Goal: Use online tool/utility: Use online tool/utility

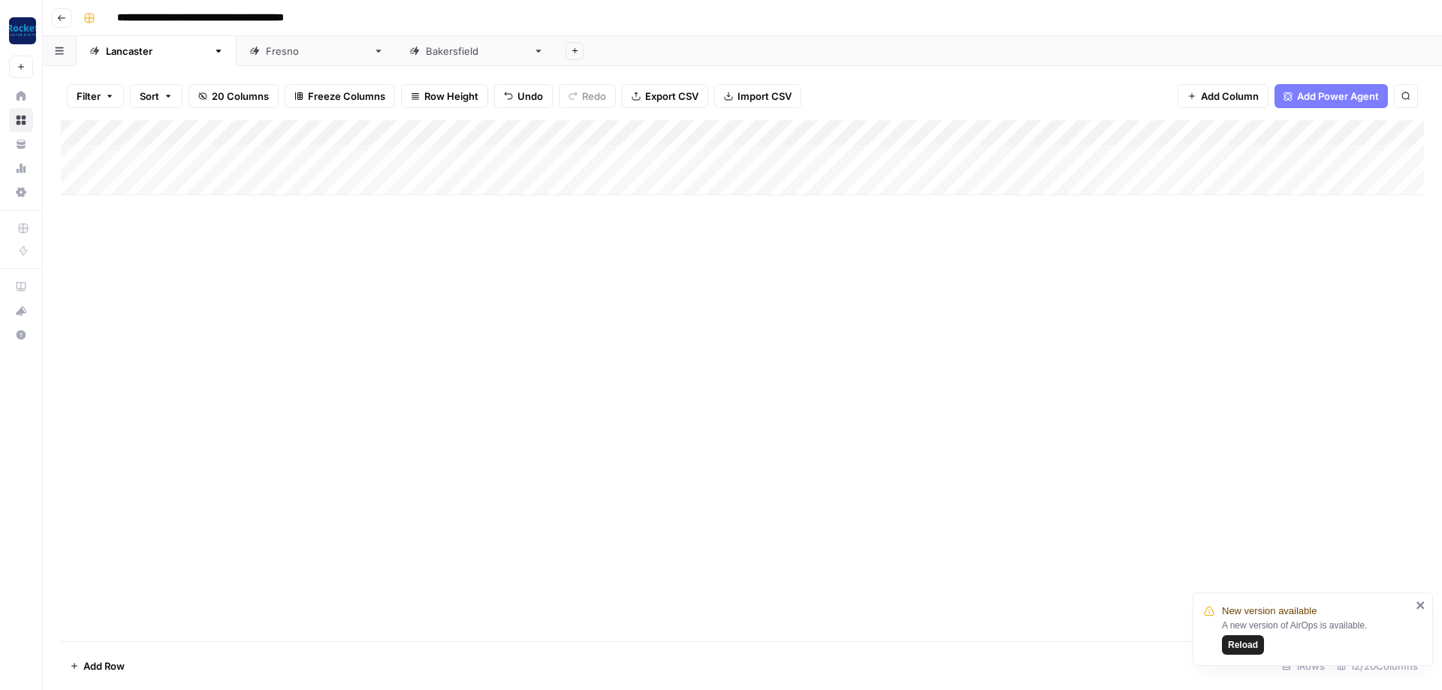
click at [110, 251] on div "Add Column" at bounding box center [742, 380] width 1363 height 521
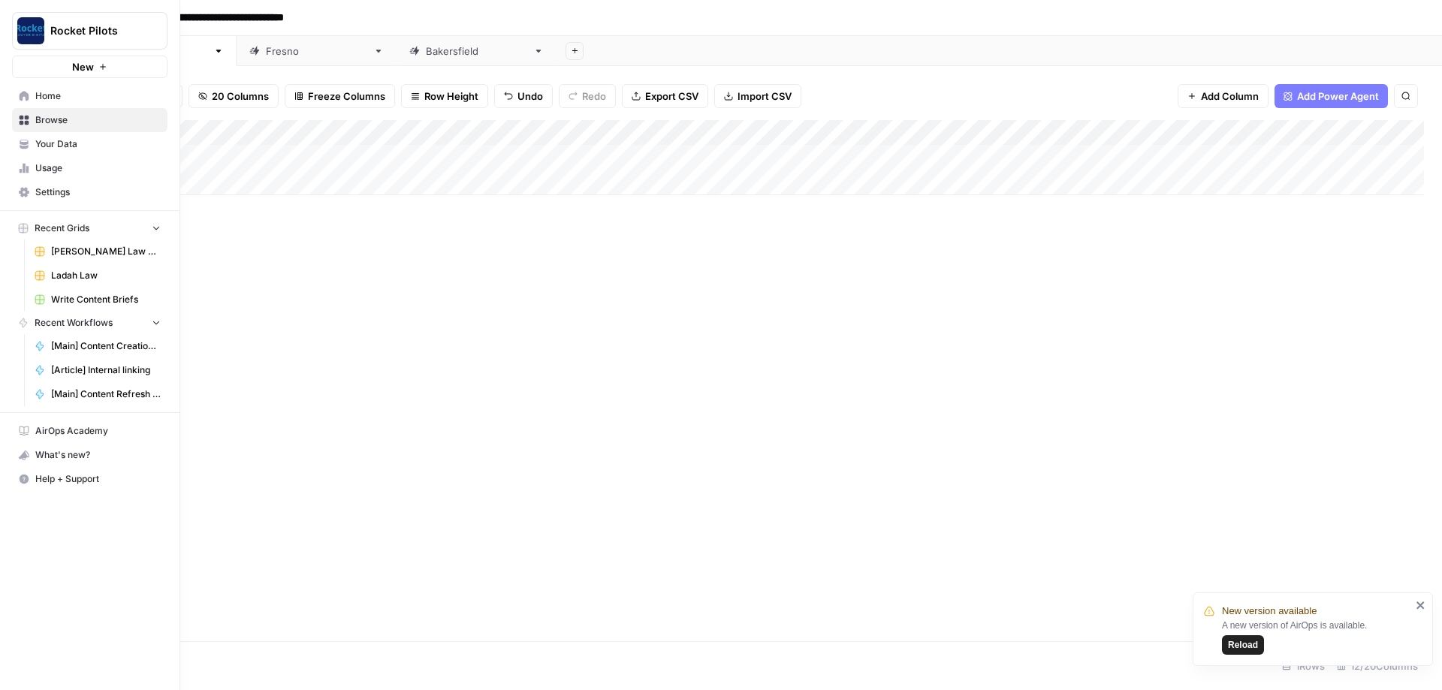
click at [50, 93] on span "Home" at bounding box center [97, 96] width 125 height 14
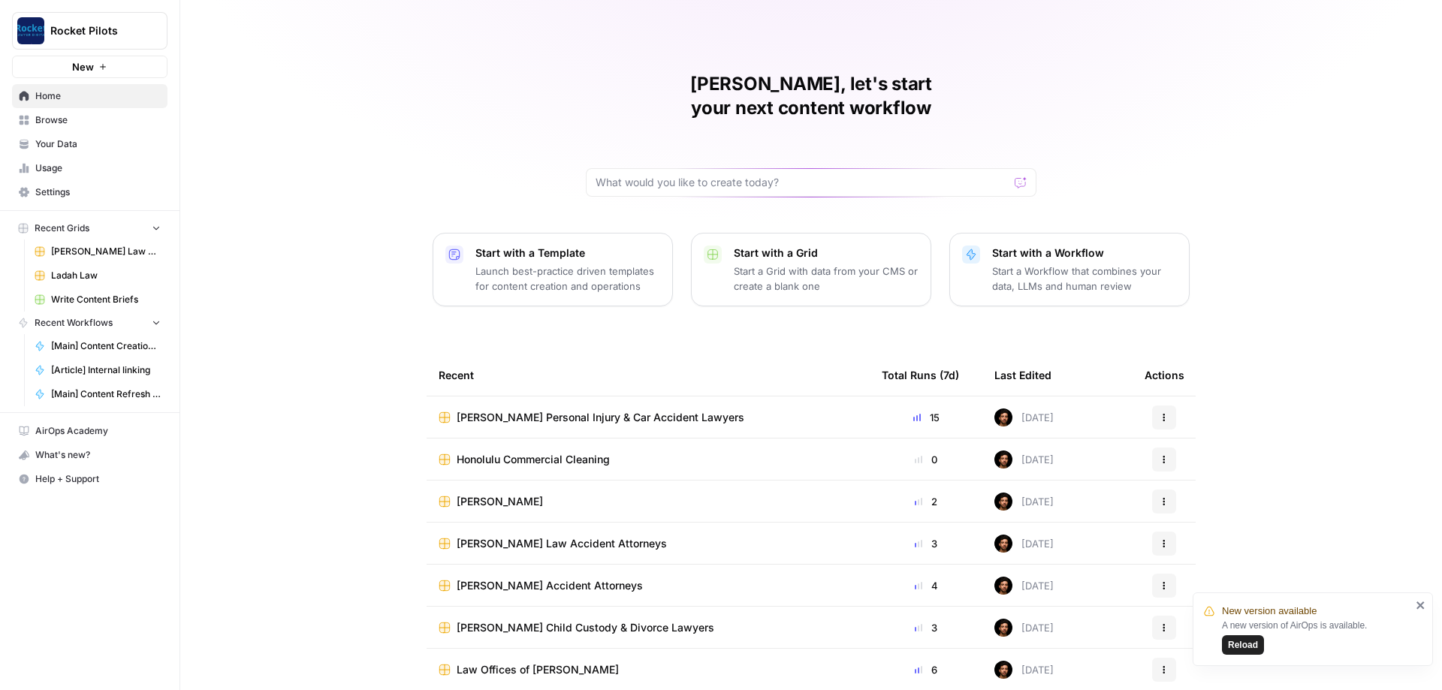
scroll to position [1, 0]
click at [66, 122] on span "Browse" at bounding box center [97, 120] width 125 height 14
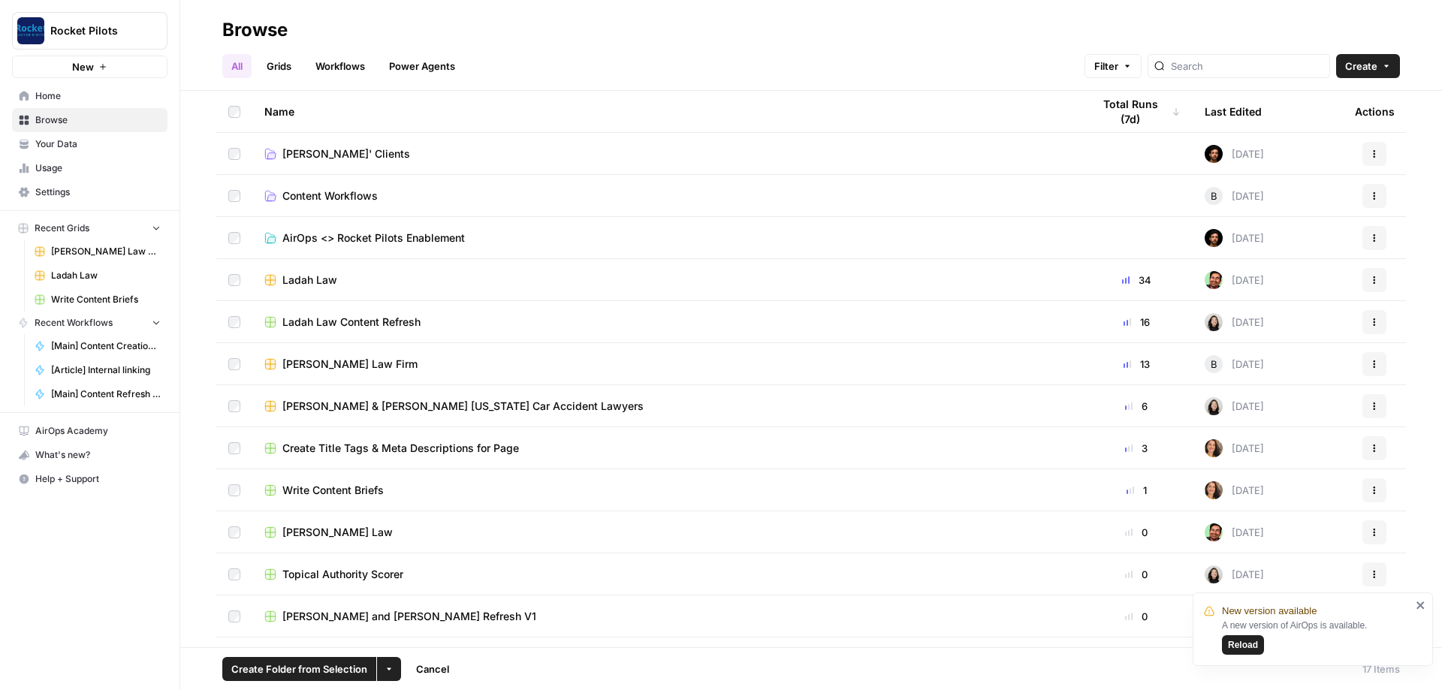
click at [1418, 603] on icon "close" at bounding box center [1420, 605] width 8 height 8
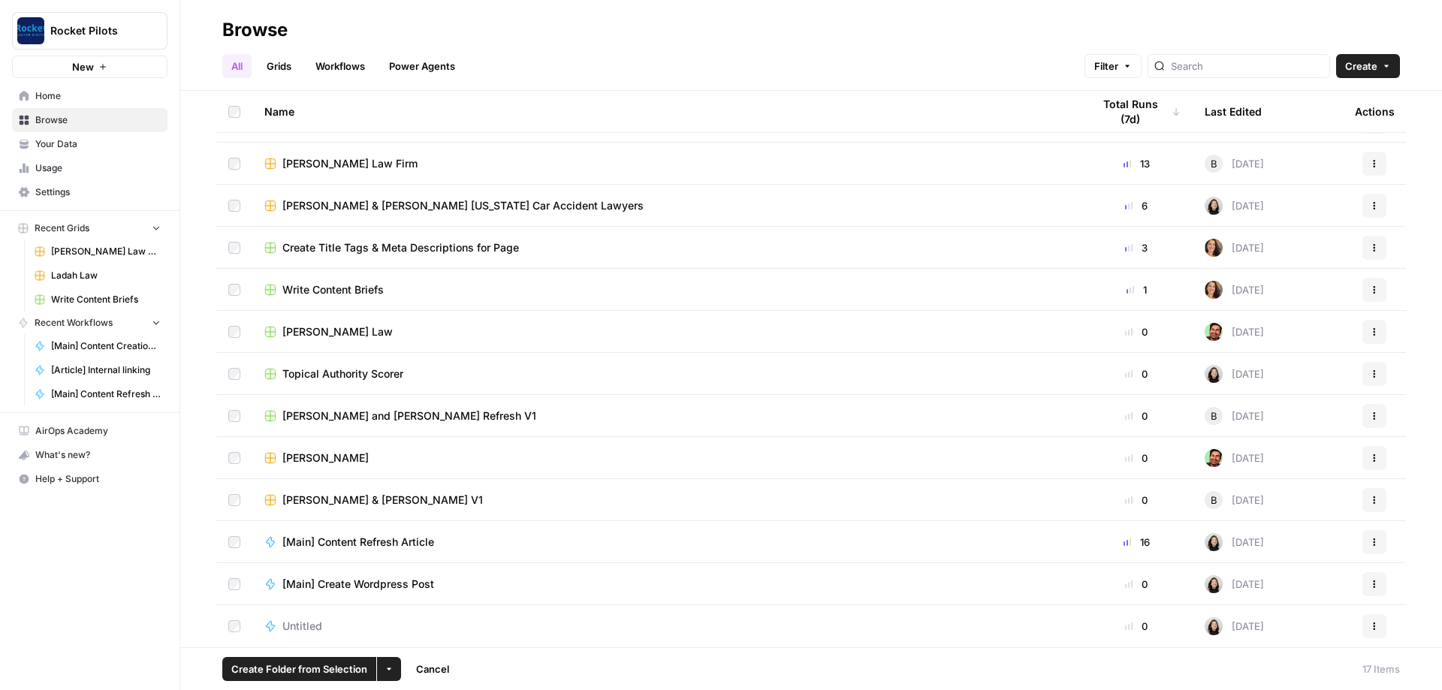
click at [387, 671] on icon "button" at bounding box center [388, 669] width 9 height 9
click at [430, 633] on span "Delete" at bounding box center [424, 633] width 38 height 15
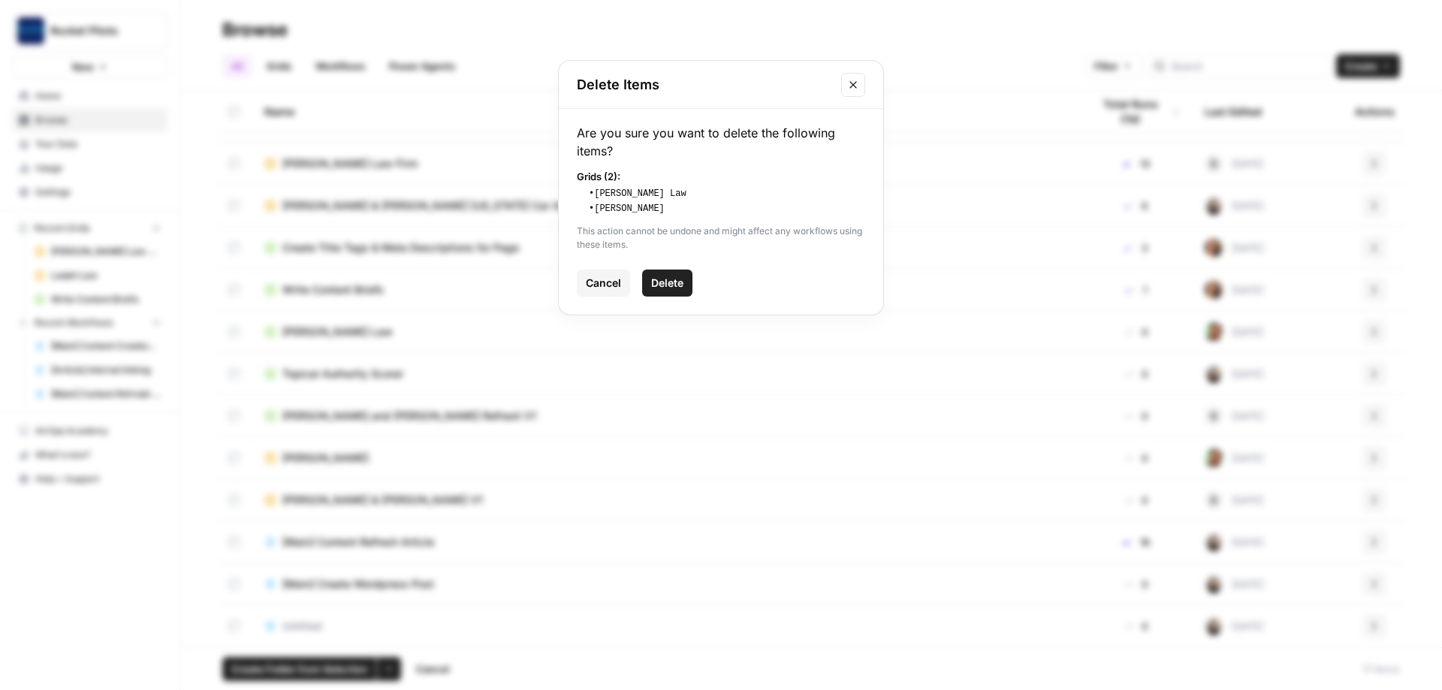
click at [671, 285] on span "Delete" at bounding box center [667, 283] width 32 height 15
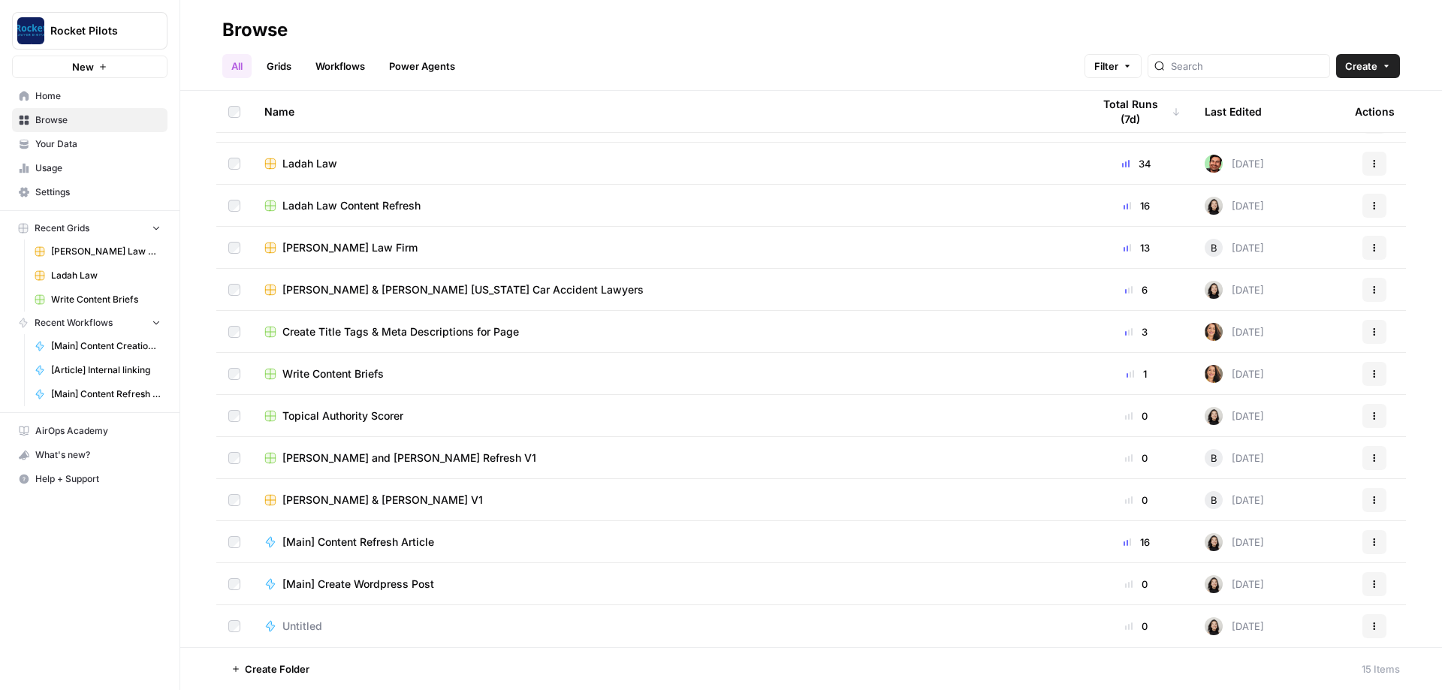
scroll to position [116, 0]
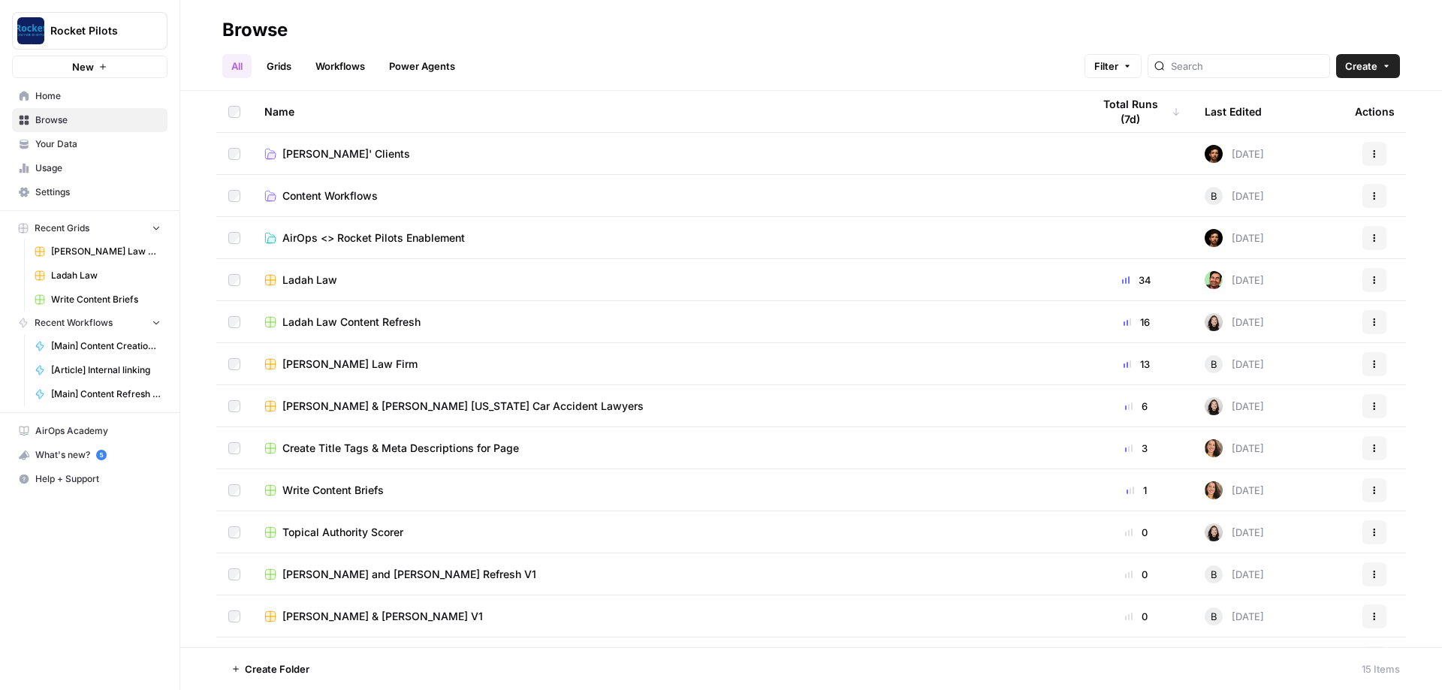
click at [343, 150] on span "Lucas' Clients" at bounding box center [346, 153] width 128 height 15
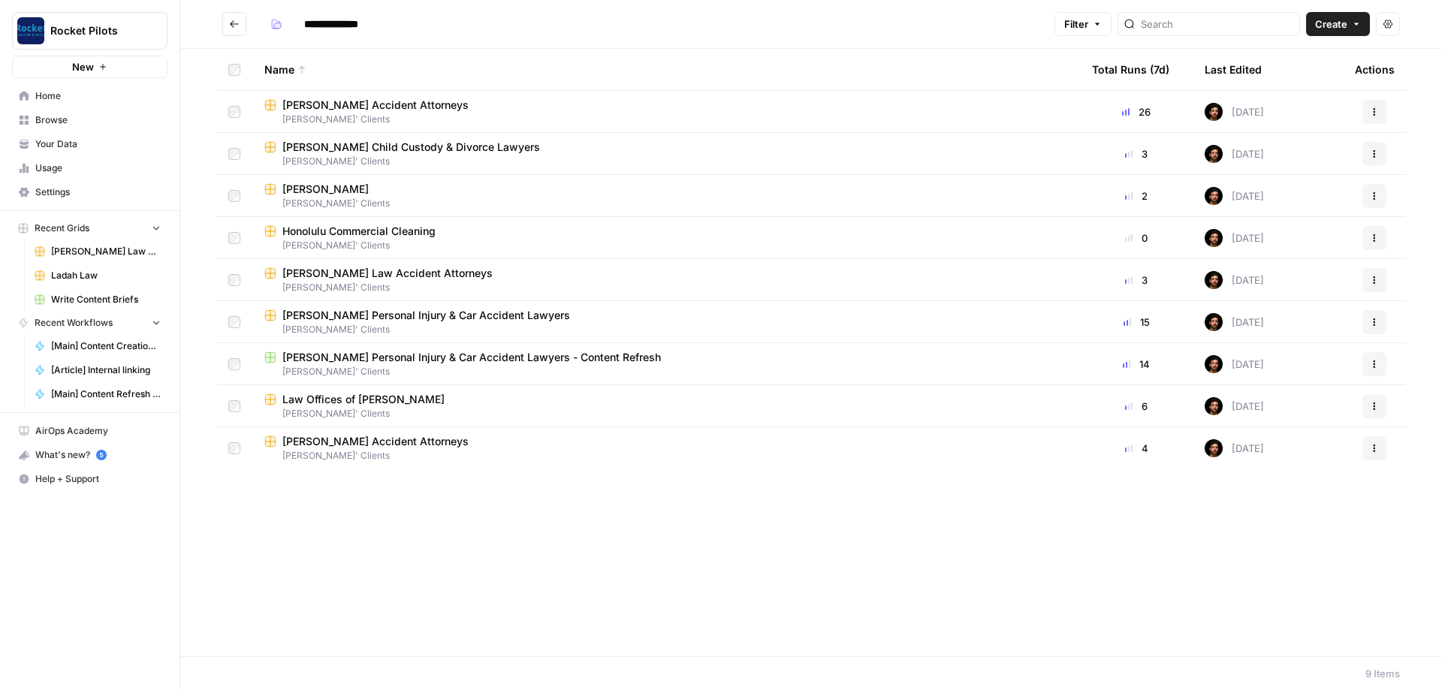
click at [234, 29] on button "Go back" at bounding box center [234, 24] width 24 height 24
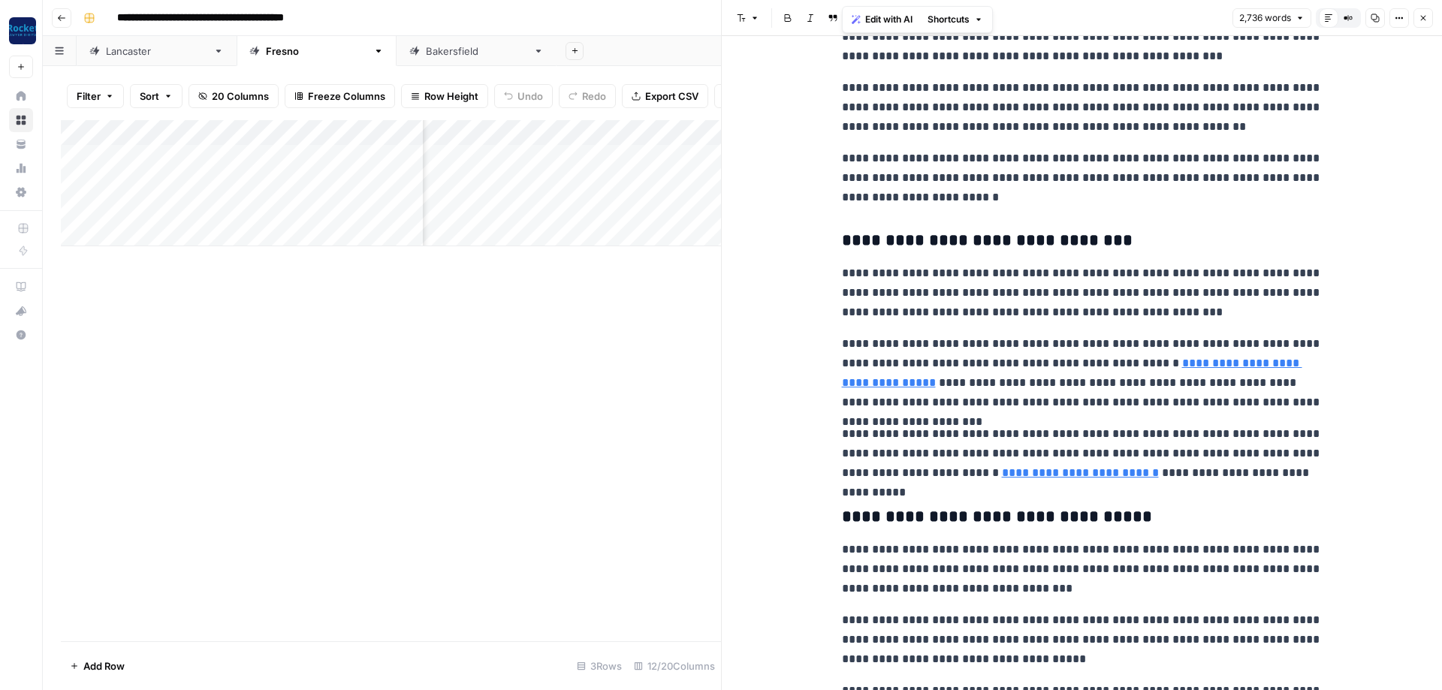
scroll to position [1982, 0]
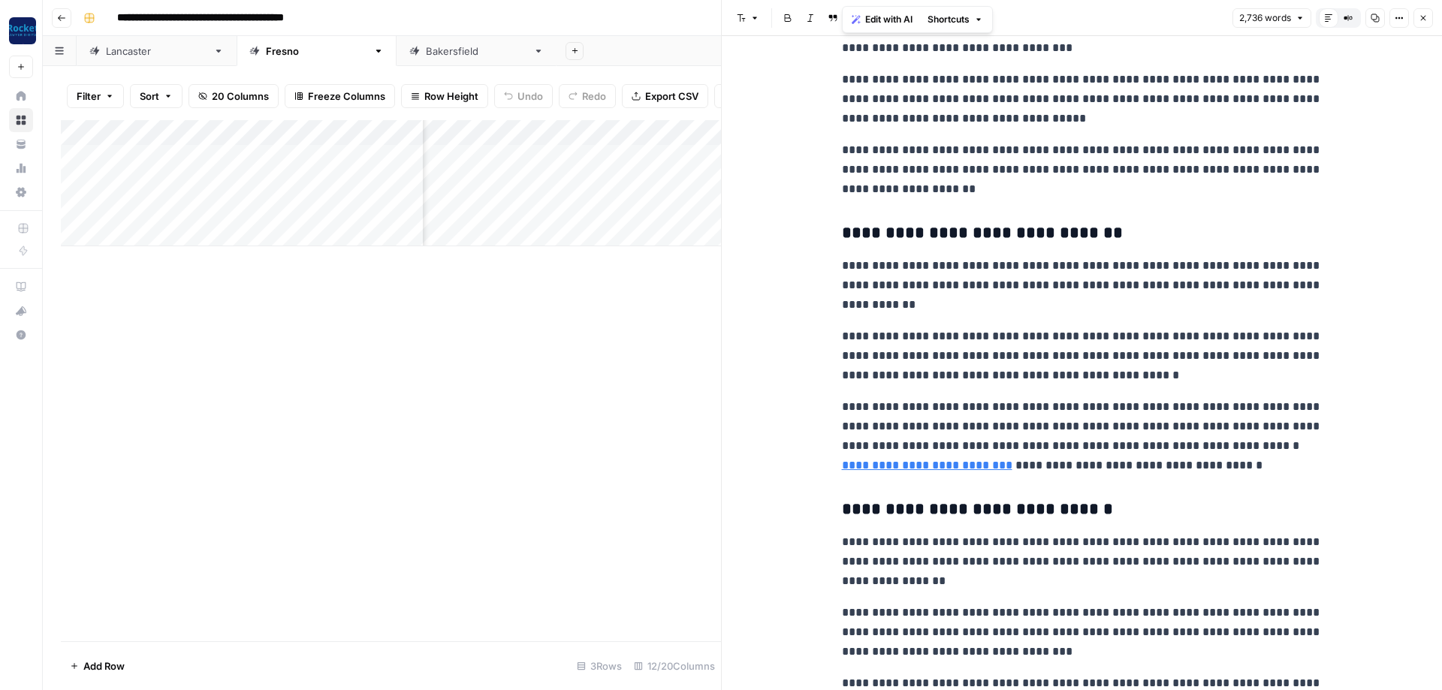
click at [1427, 19] on icon "button" at bounding box center [1422, 18] width 9 height 9
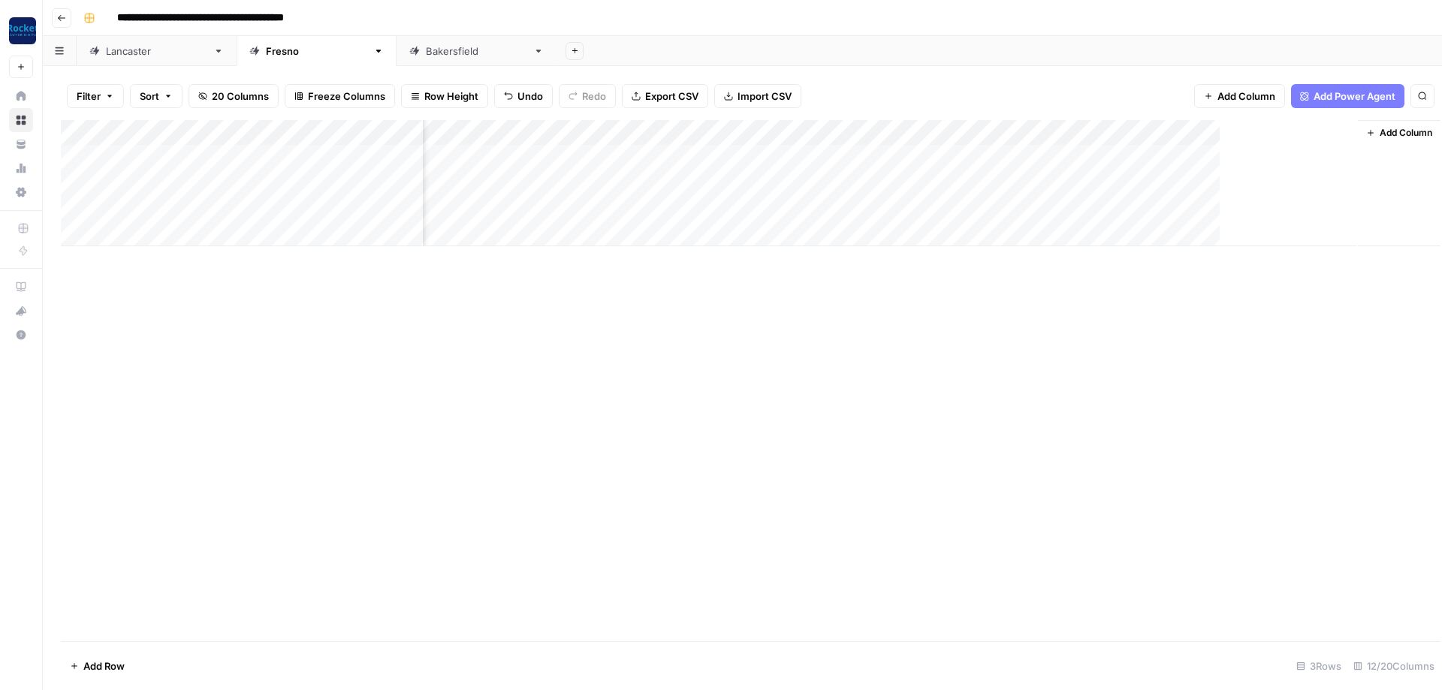
scroll to position [0, 503]
click at [802, 173] on div "Add Column" at bounding box center [742, 183] width 1363 height 126
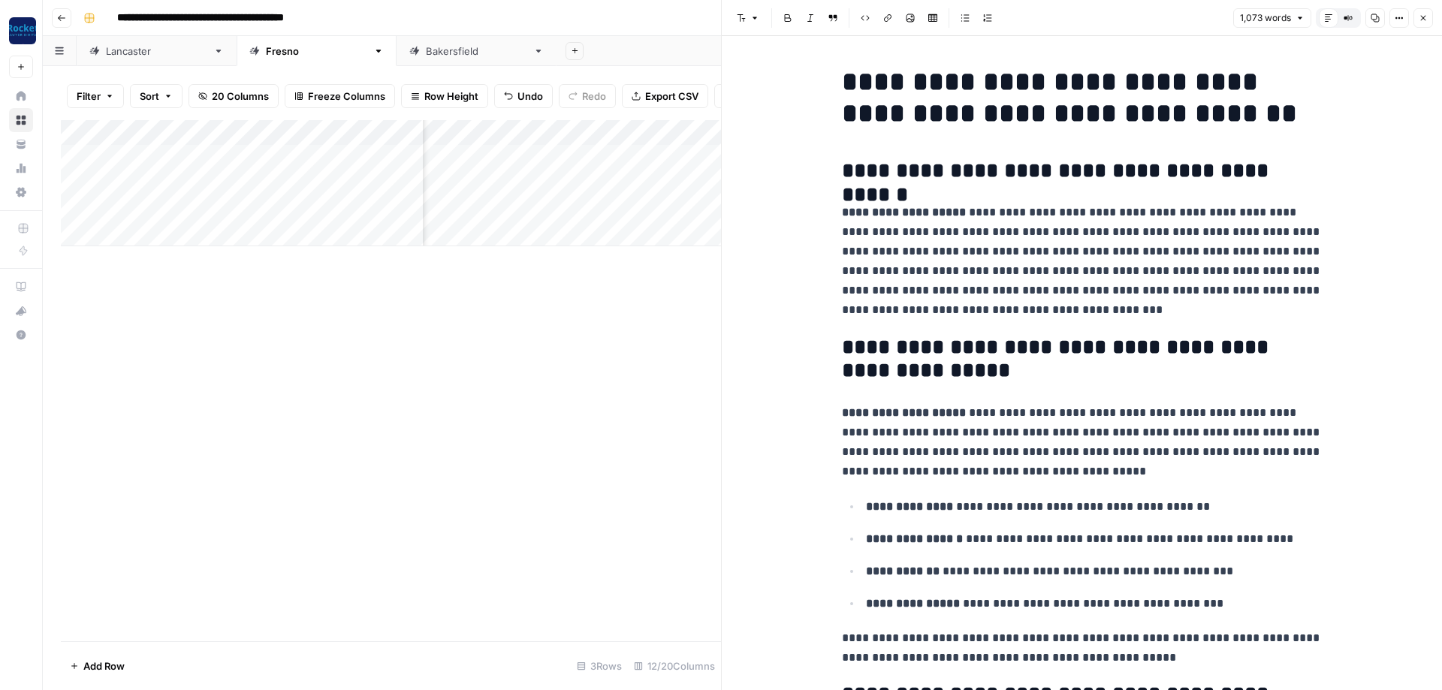
click at [484, 179] on div "Add Column" at bounding box center [391, 183] width 660 height 126
click at [533, 179] on div "Add Column" at bounding box center [391, 183] width 660 height 126
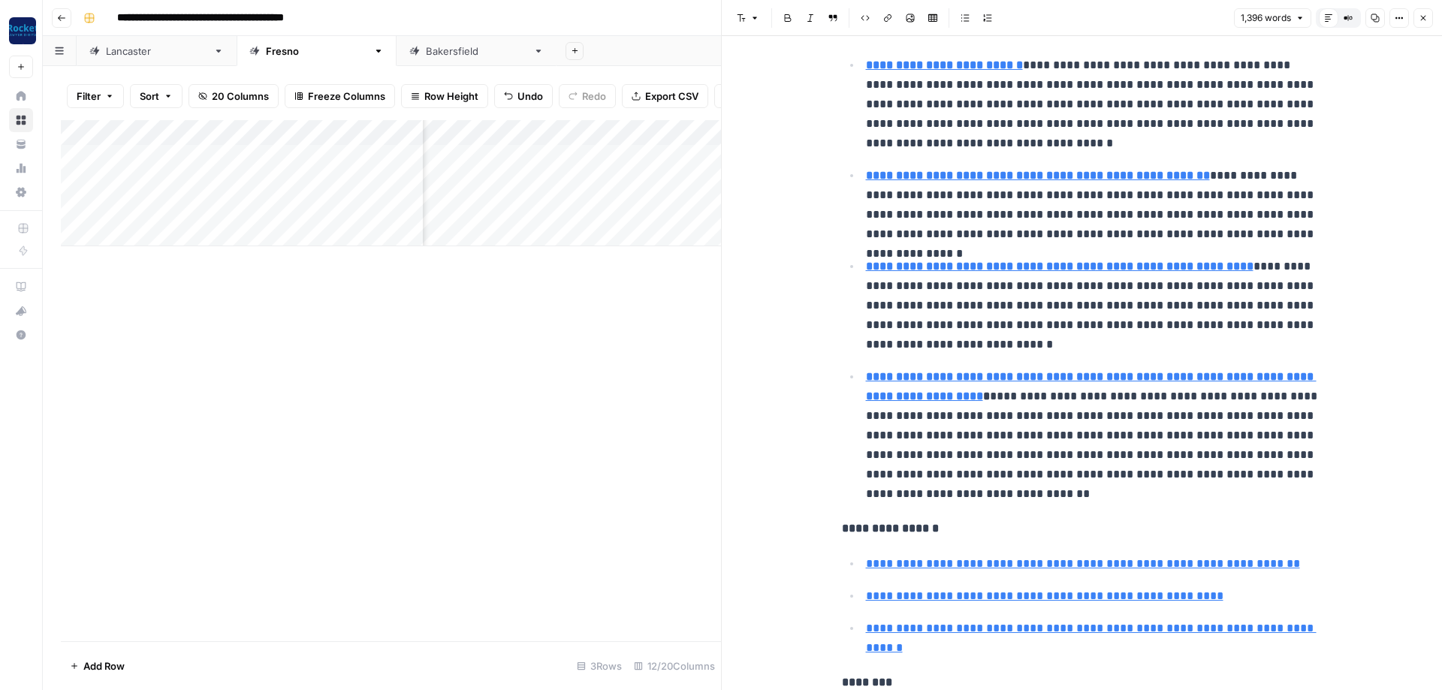
scroll to position [1352, 0]
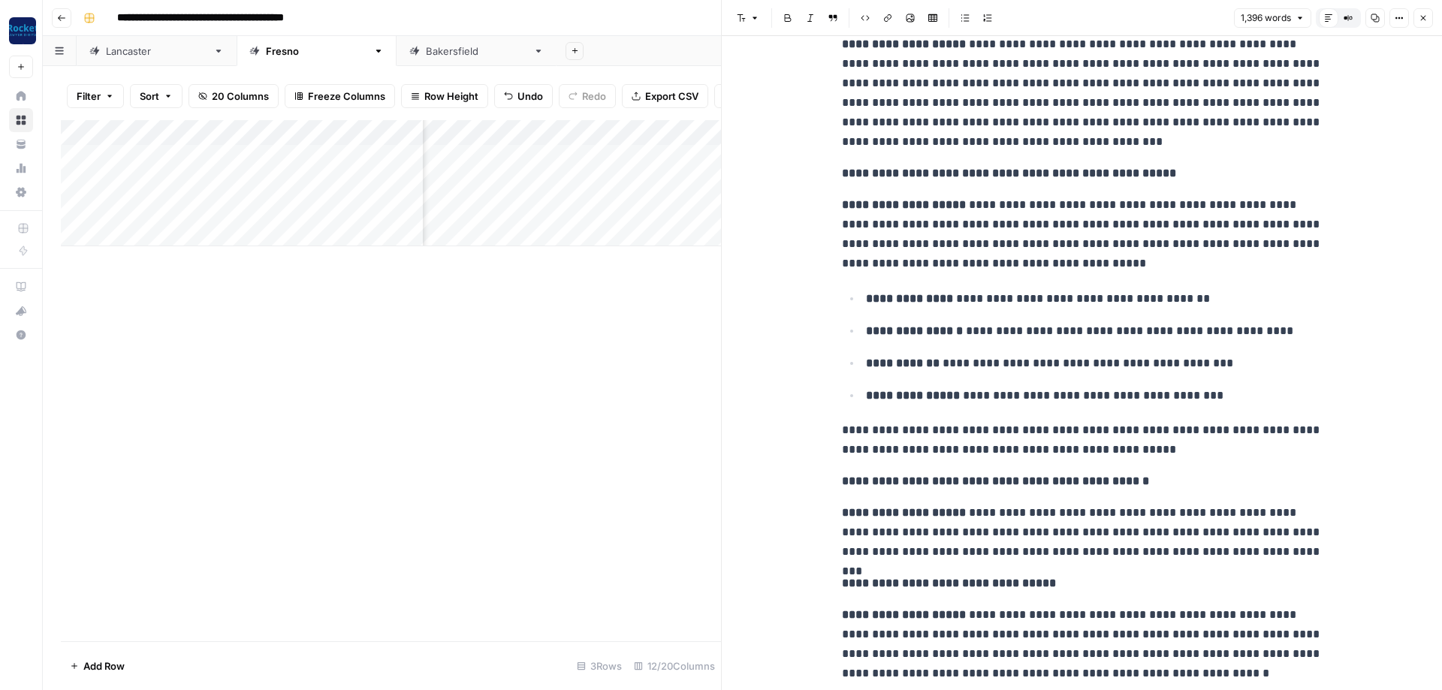
click at [1425, 14] on icon "button" at bounding box center [1422, 18] width 9 height 9
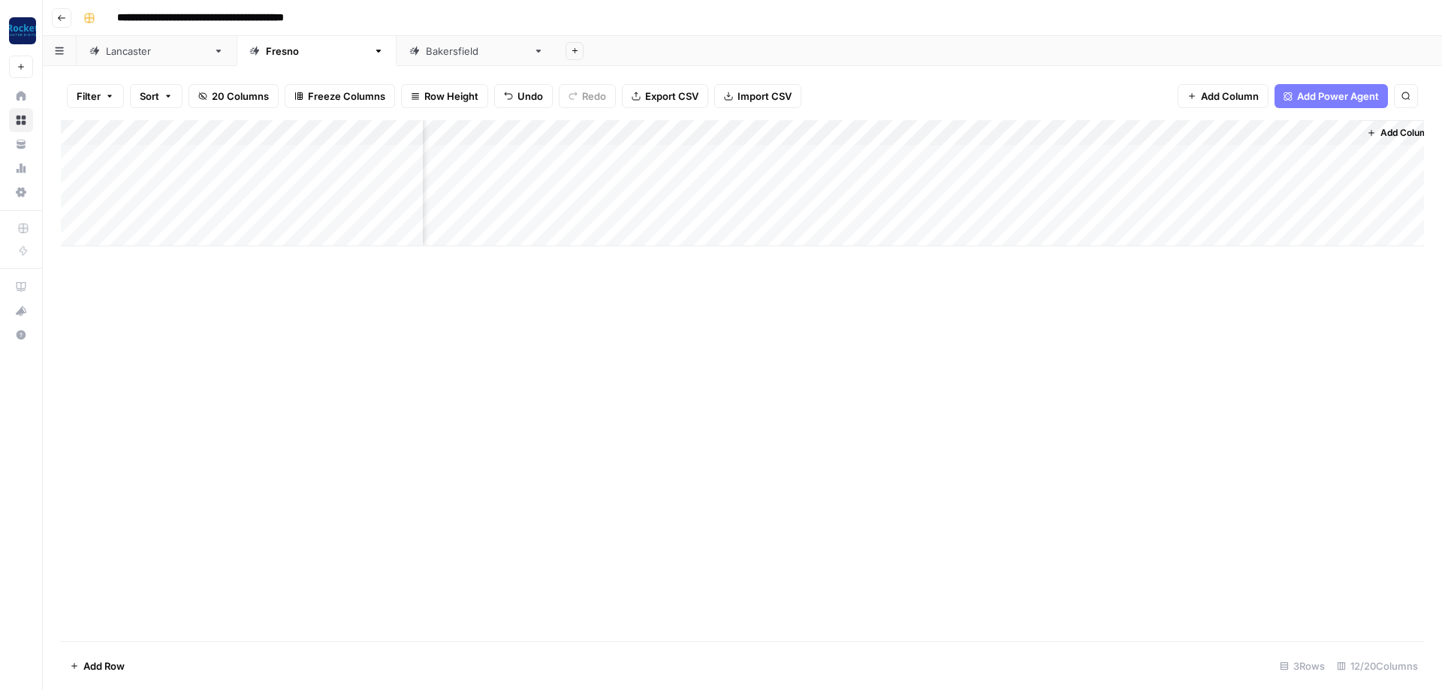
click at [1057, 182] on div "Add Column" at bounding box center [742, 183] width 1363 height 126
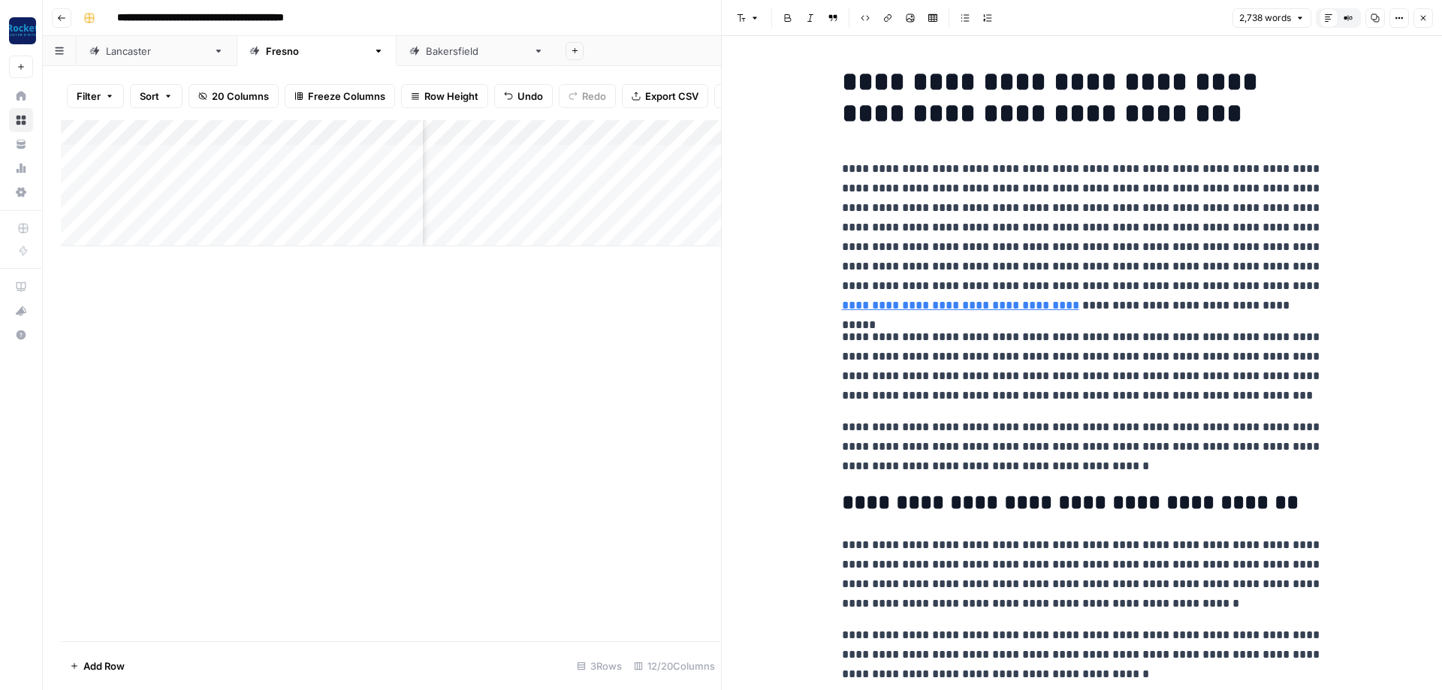
scroll to position [360, 0]
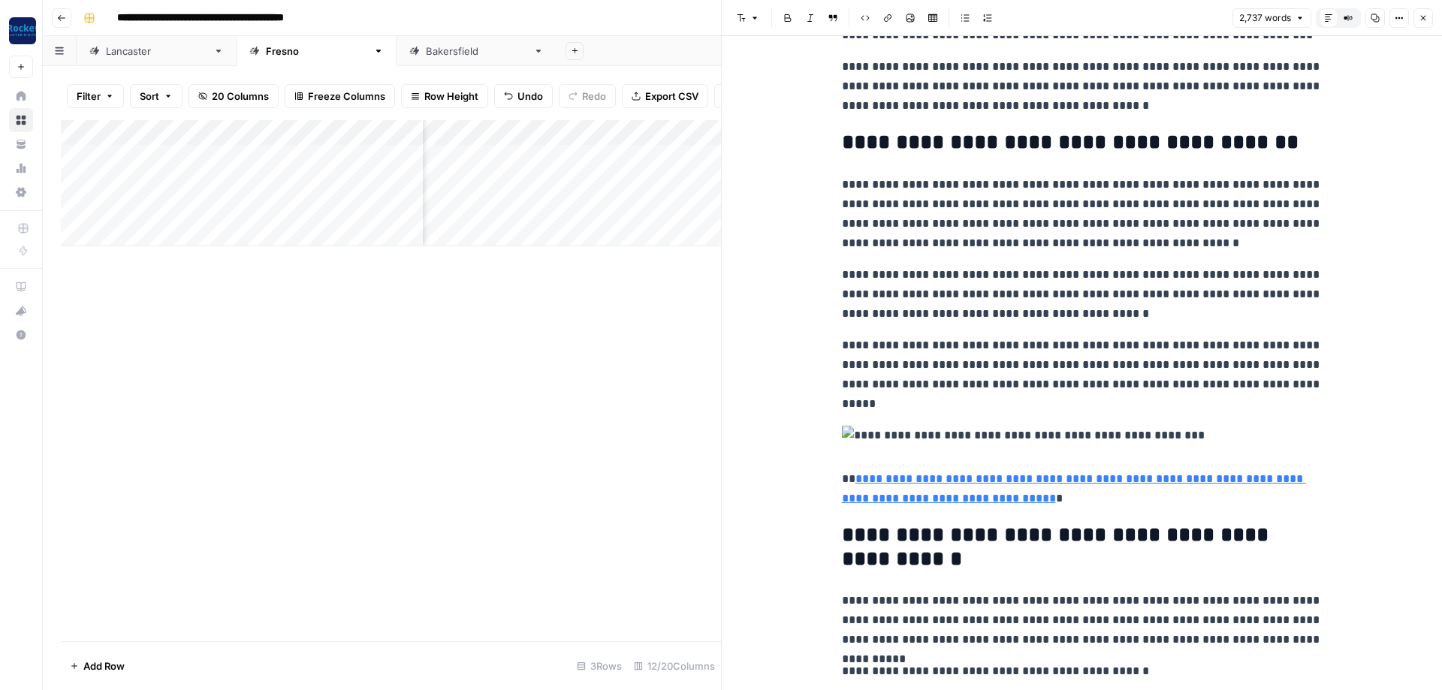
click at [1005, 426] on img at bounding box center [1082, 436] width 481 height 20
click at [849, 426] on img at bounding box center [1082, 436] width 481 height 20
click at [901, 426] on img at bounding box center [1082, 436] width 481 height 20
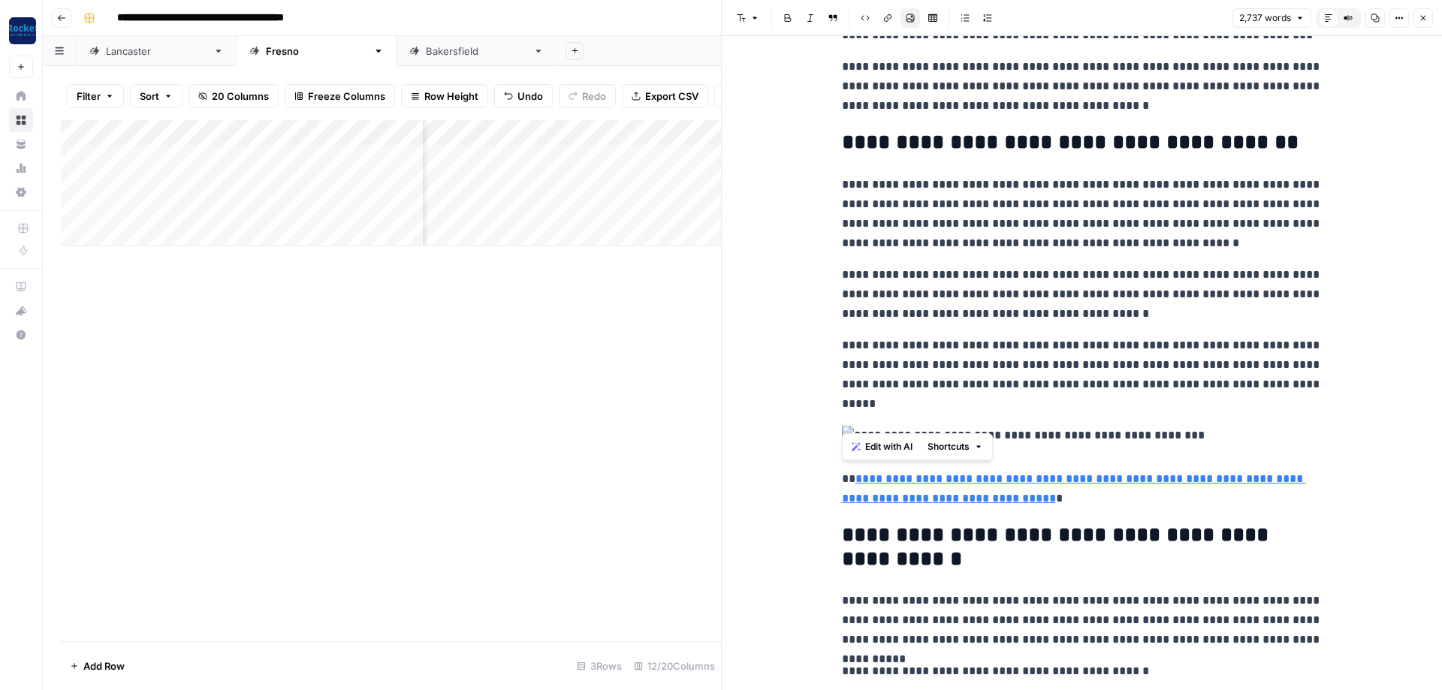
drag, startPoint x: 1035, startPoint y: 385, endPoint x: 1057, endPoint y: 387, distance: 22.6
click at [1047, 387] on p "**********" at bounding box center [1082, 397] width 481 height 122
click at [1190, 397] on p "**********" at bounding box center [1082, 397] width 481 height 122
drag, startPoint x: 1072, startPoint y: 499, endPoint x: 864, endPoint y: 448, distance: 214.9
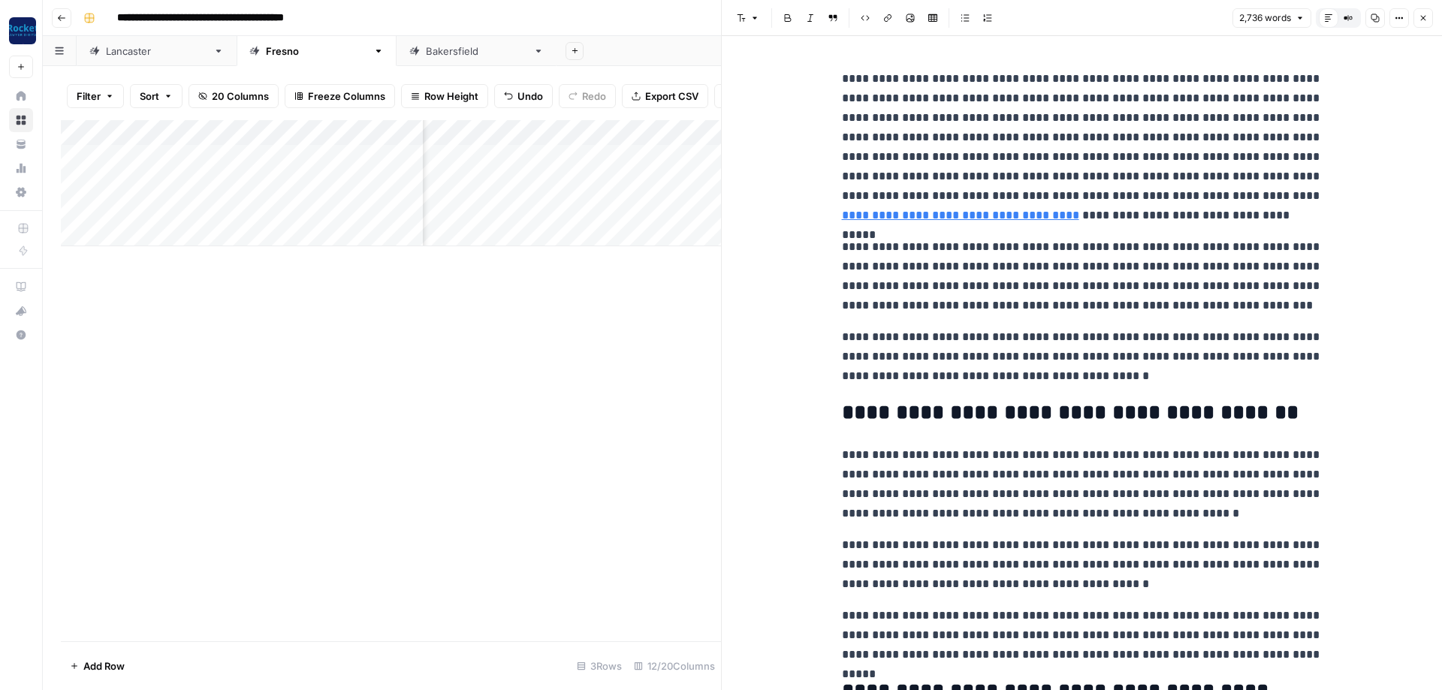
scroll to position [180, 0]
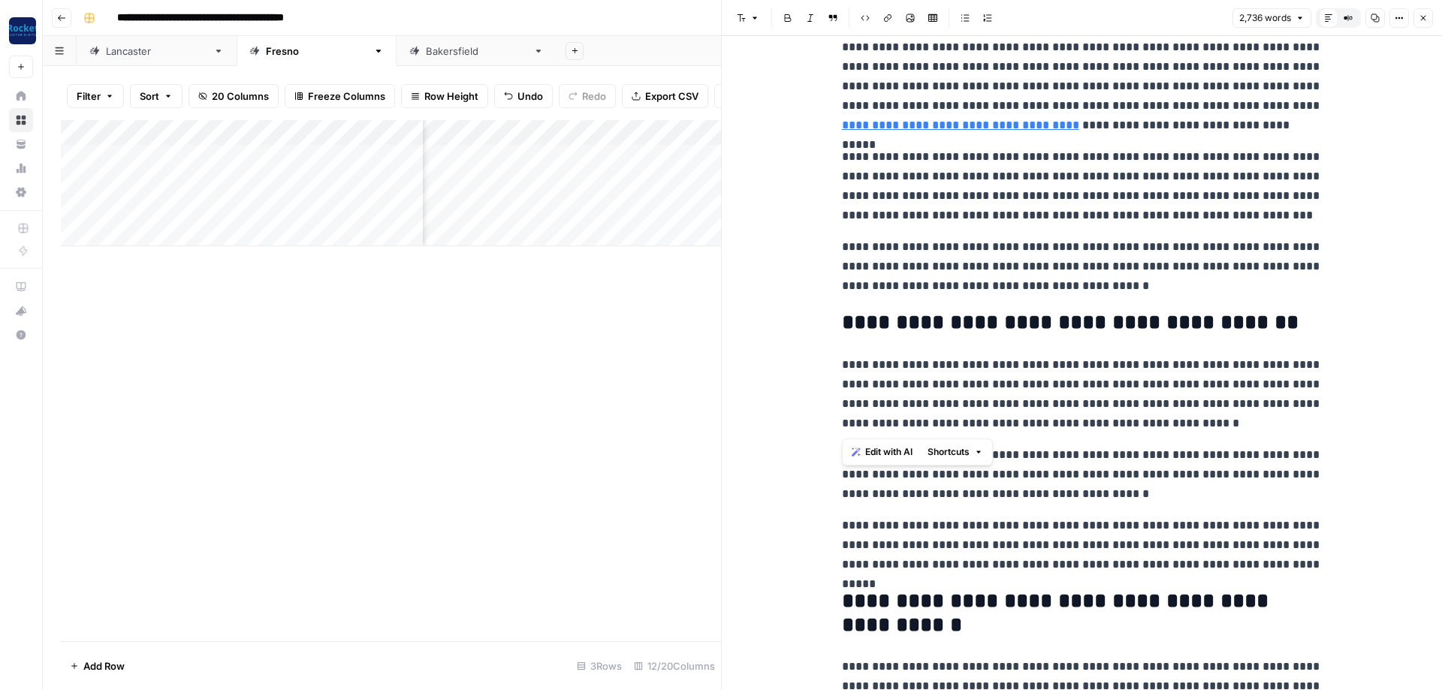
drag, startPoint x: 1222, startPoint y: 424, endPoint x: 814, endPoint y: 357, distance: 413.9
click at [897, 454] on span "Edit with AI" at bounding box center [888, 452] width 47 height 14
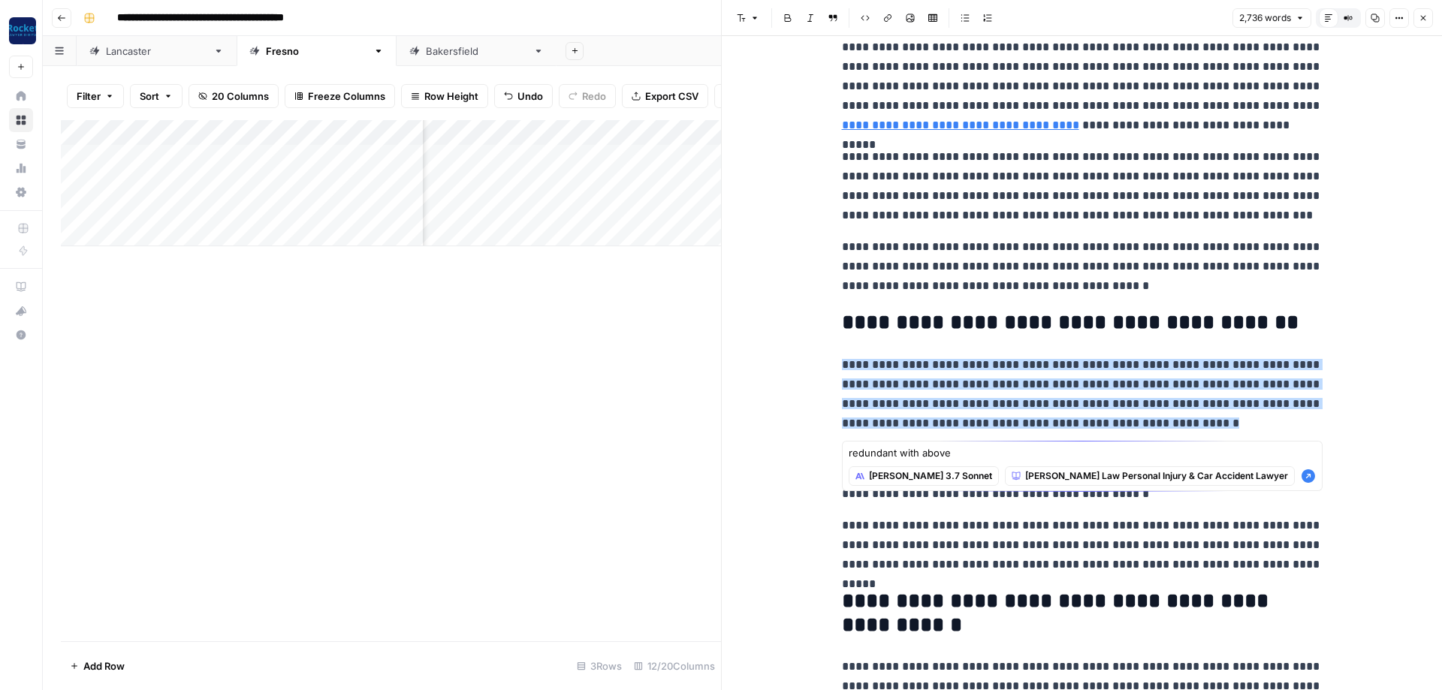
type textarea "redundant with above"
click at [1307, 476] on icon "button" at bounding box center [1308, 476] width 14 height 14
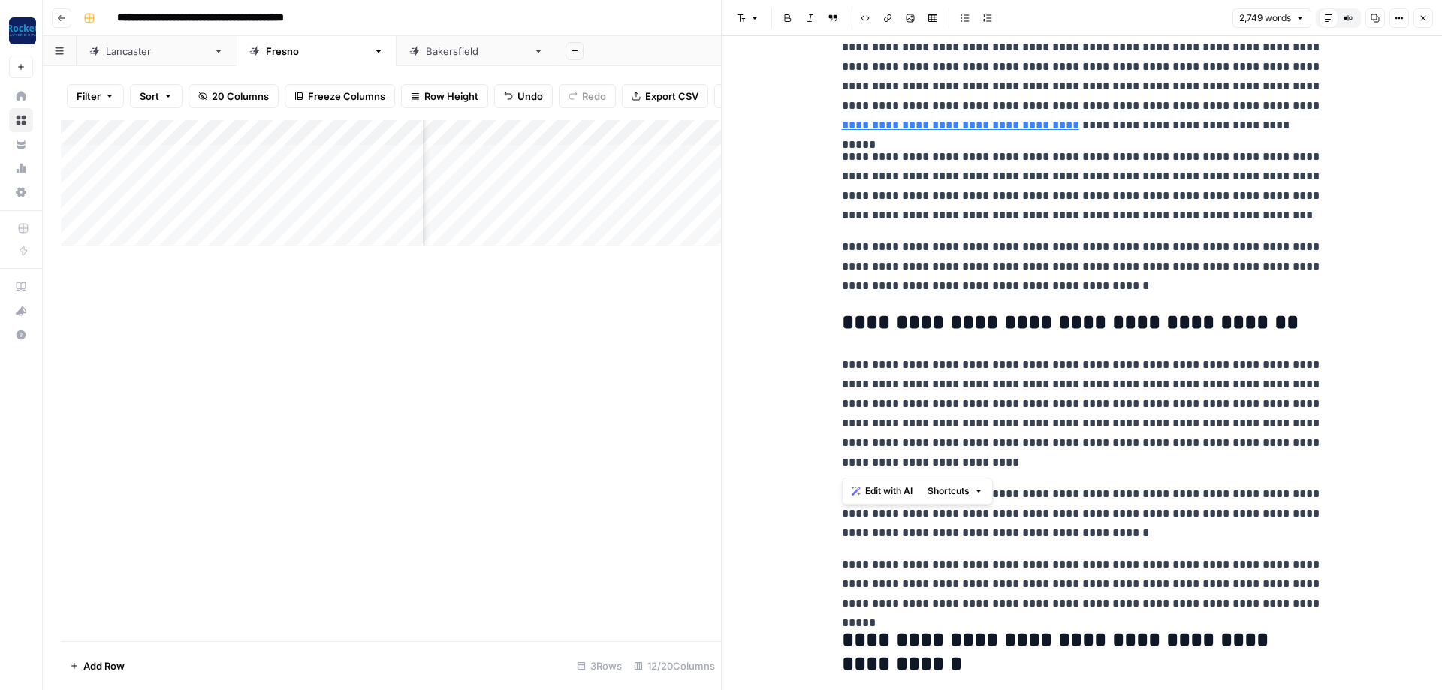
drag, startPoint x: 954, startPoint y: 455, endPoint x: 815, endPoint y: 363, distance: 166.4
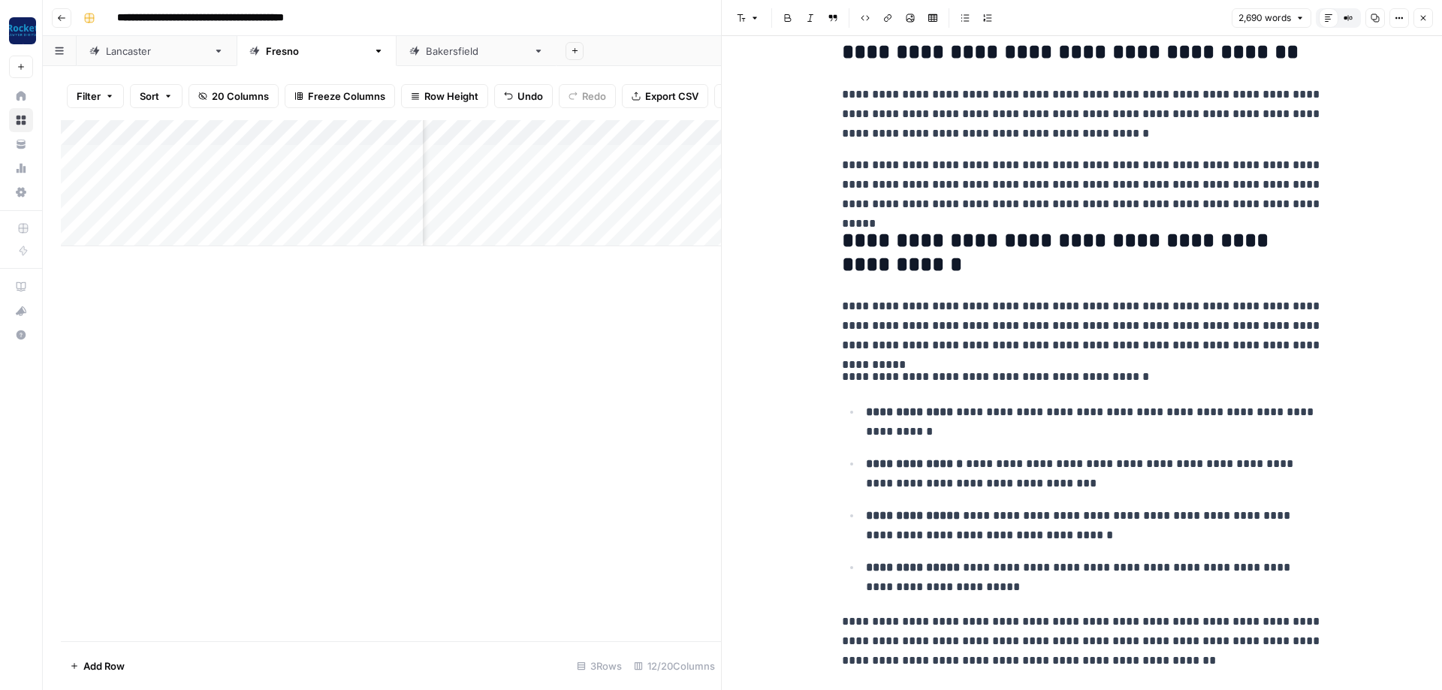
scroll to position [360, 0]
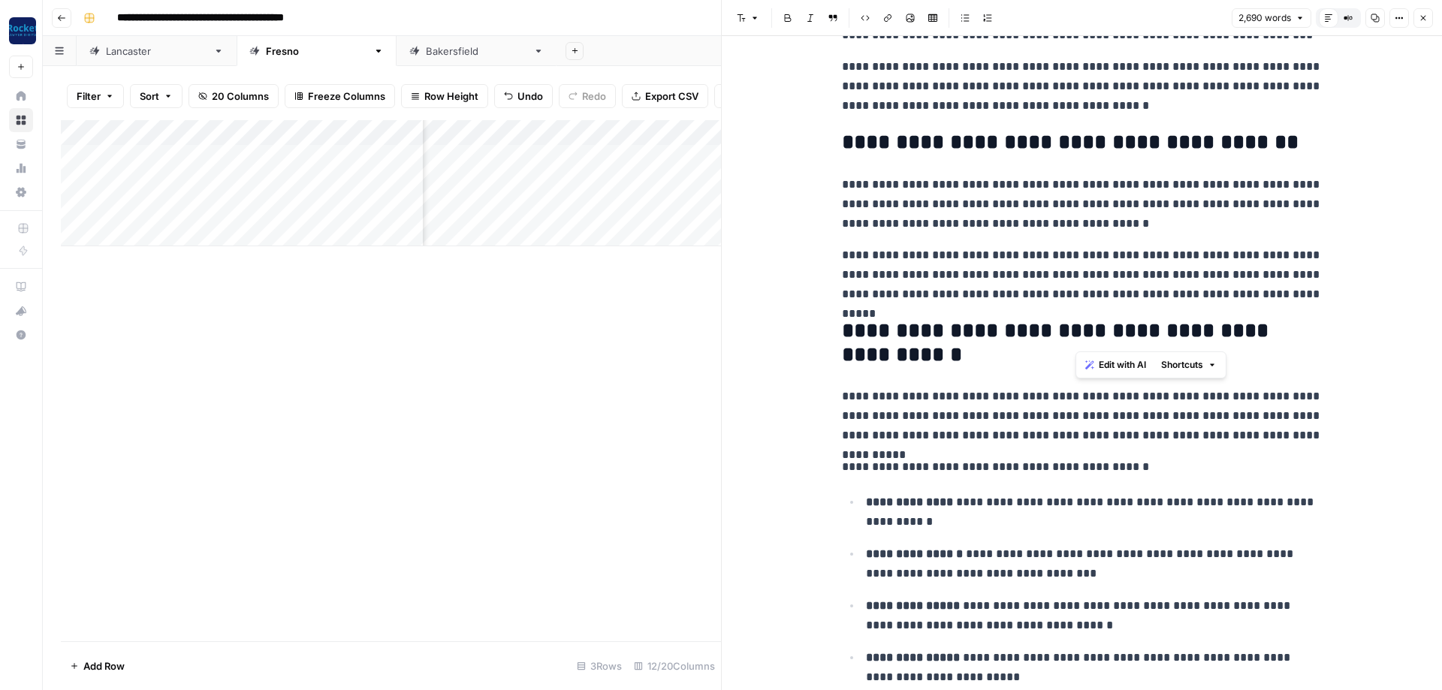
click at [1081, 331] on h2 "**********" at bounding box center [1082, 343] width 481 height 48
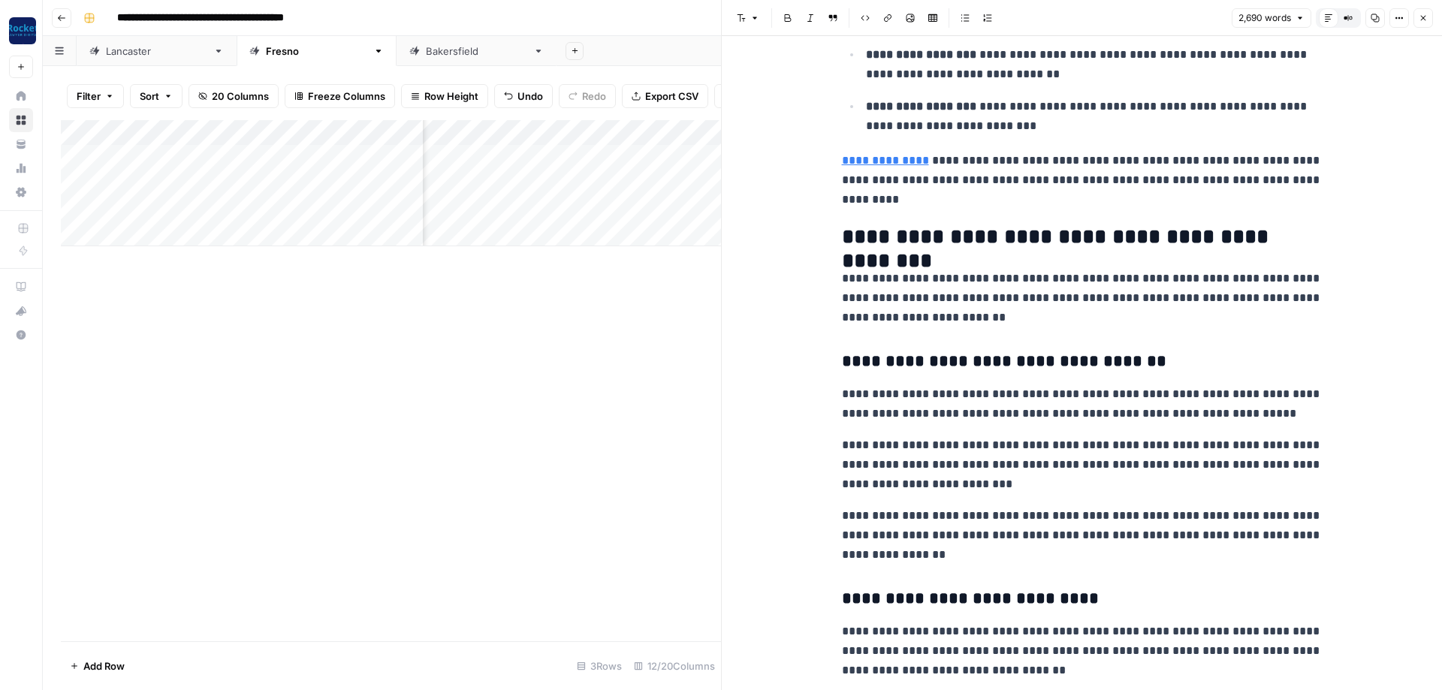
scroll to position [3424, 0]
